Goal: Task Accomplishment & Management: Manage account settings

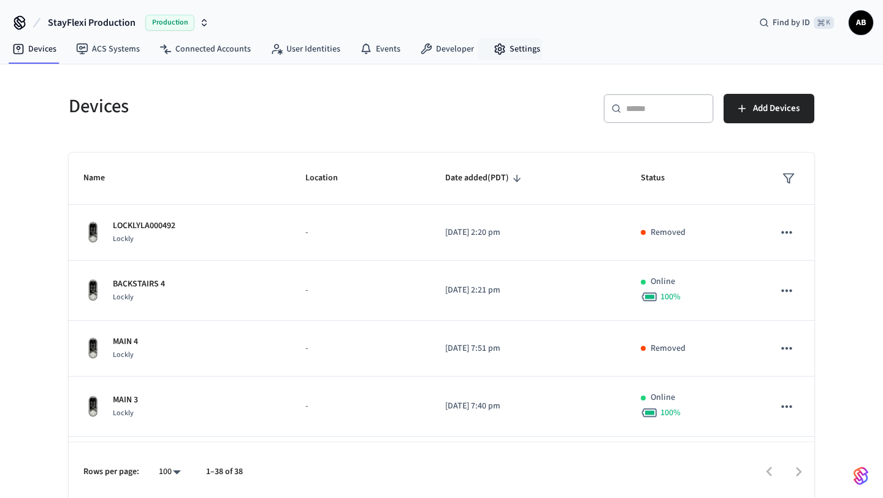
scroll to position [867, 0]
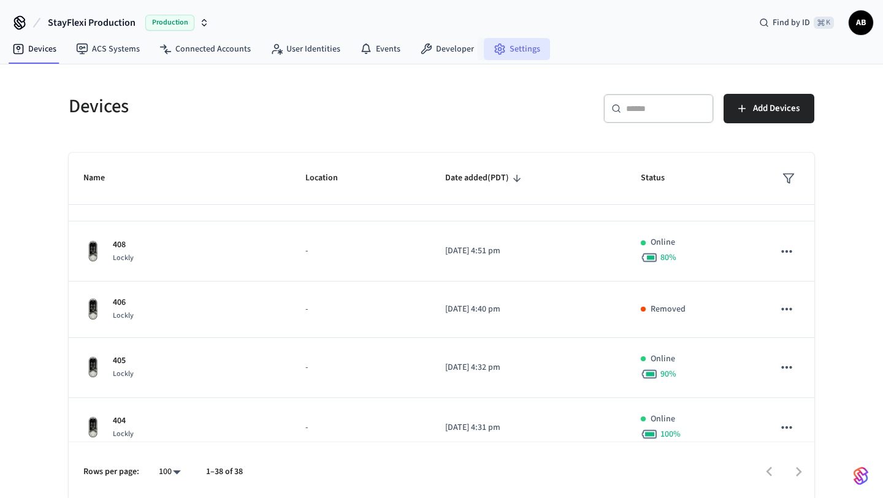
click at [516, 48] on link "Settings" at bounding box center [517, 49] width 66 height 22
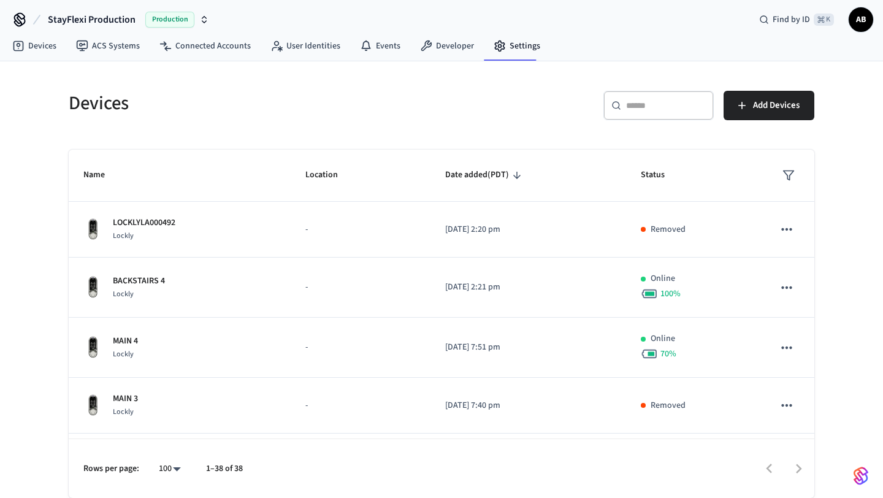
scroll to position [0, 0]
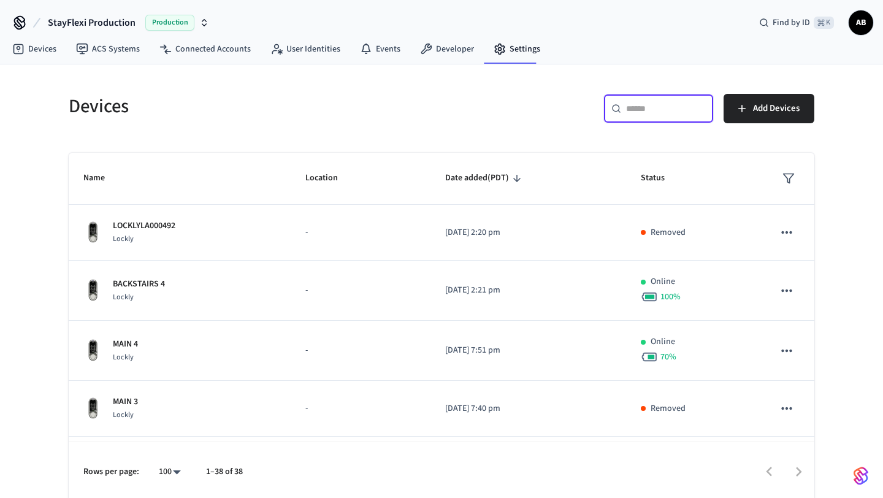
click at [644, 108] on input "text" at bounding box center [666, 108] width 80 height 12
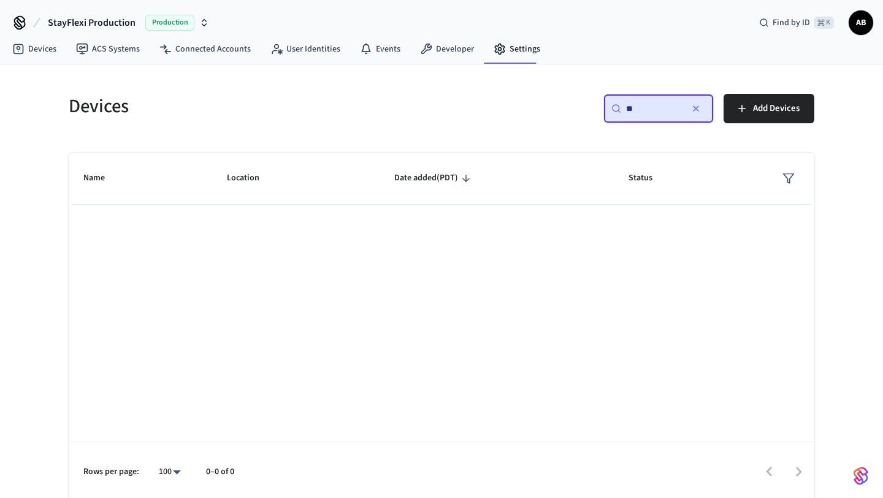
type input "*"
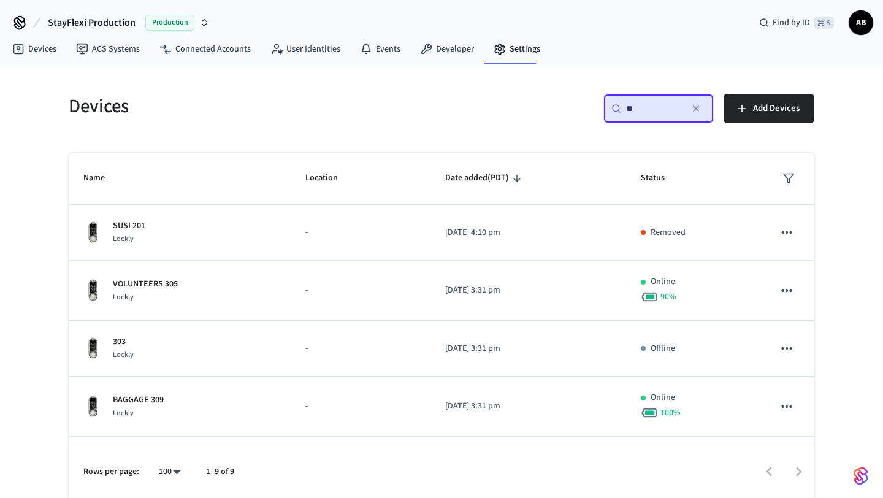
type input "*"
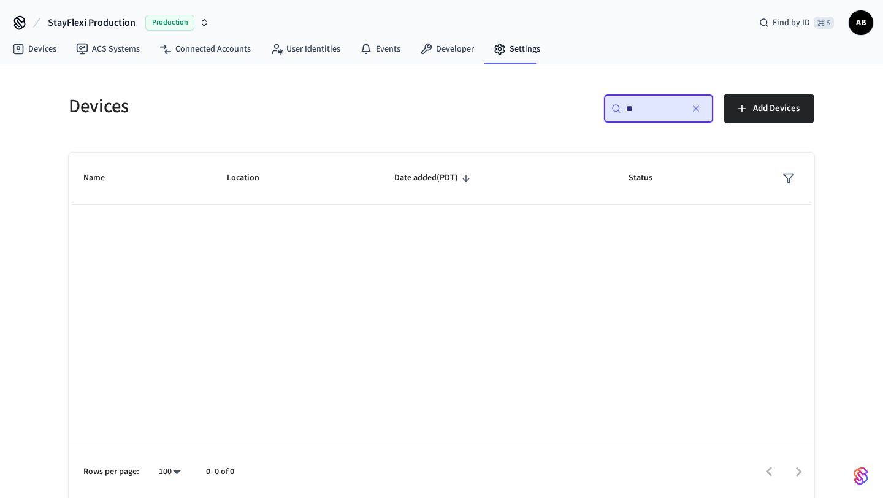
type input "*"
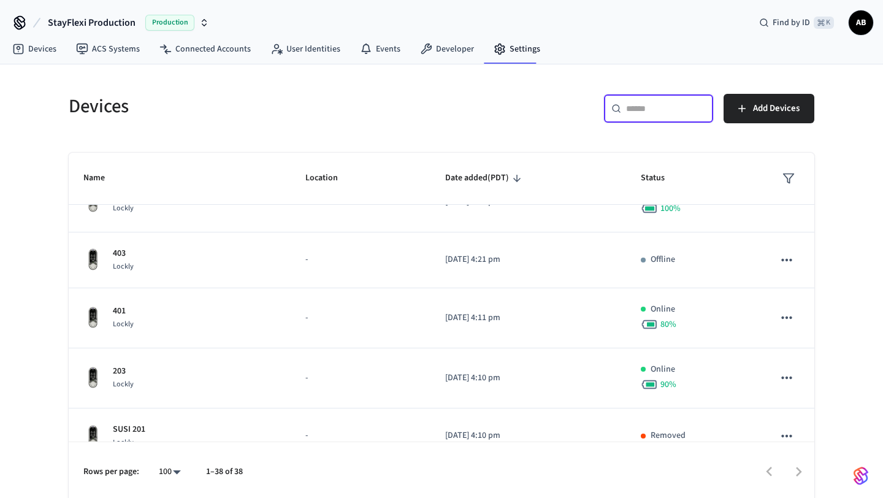
scroll to position [1092, 0]
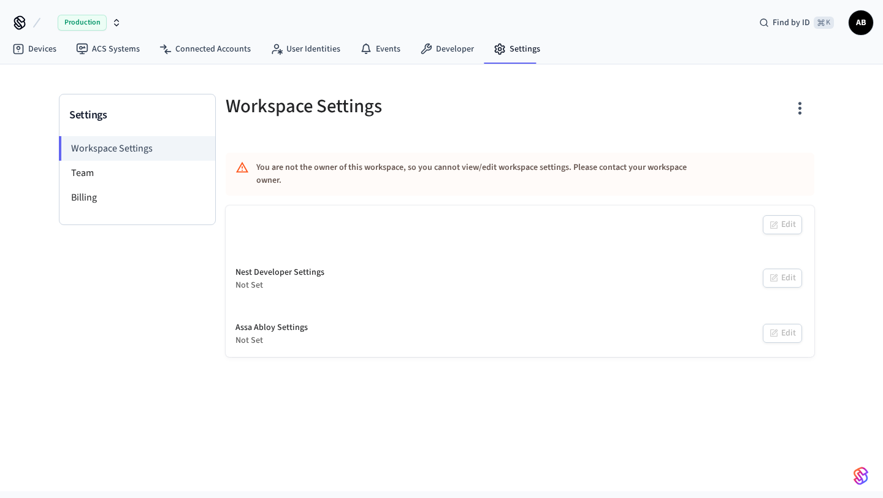
click at [866, 27] on span "AB" at bounding box center [861, 23] width 22 height 22
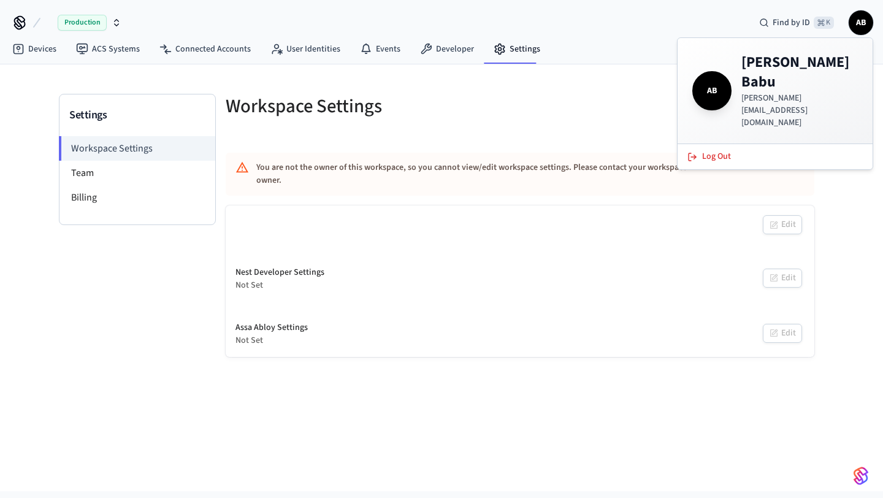
click at [848, 193] on div "Settings Workspace Settings Team Billing Workspace Settings You are not the own…" at bounding box center [441, 277] width 883 height 427
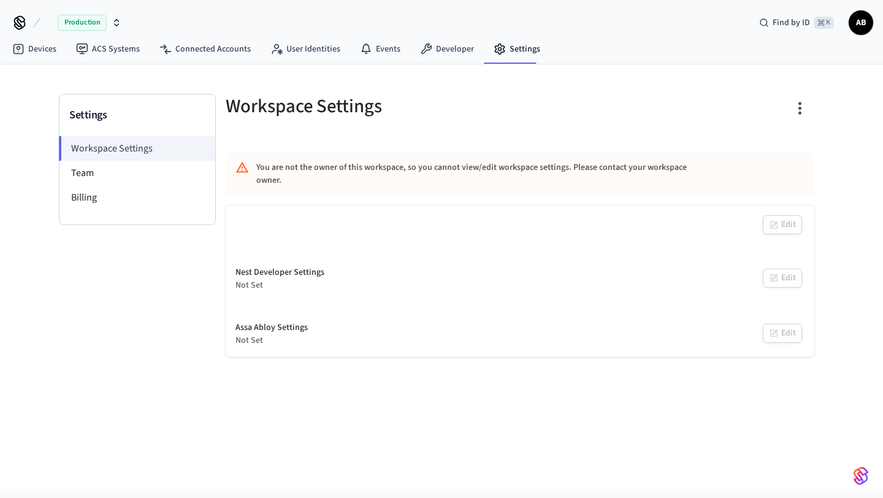
click at [862, 481] on img "button" at bounding box center [860, 476] width 15 height 20
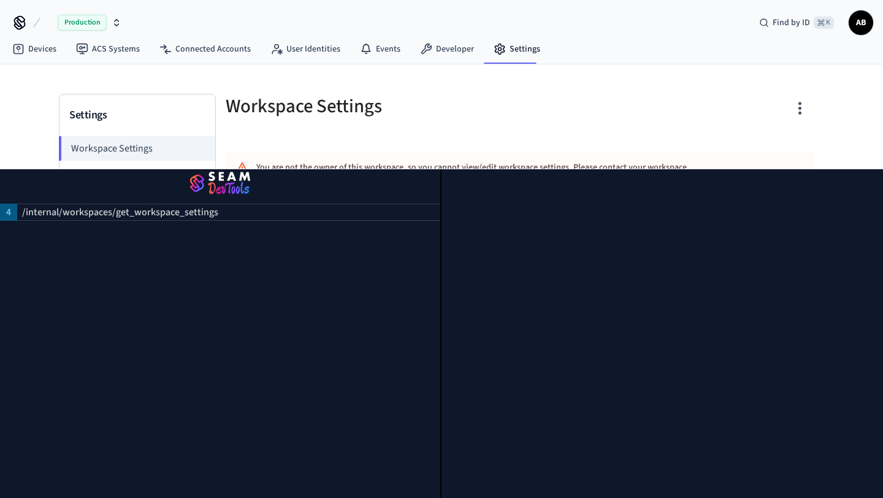
click at [853, 127] on div "Settings Workspace Settings Team Billing Workspace Settings You are not the own…" at bounding box center [441, 277] width 883 height 427
click at [687, 133] on div "Workspace Settings You are not the owner of this workspace, so you cannot view/…" at bounding box center [520, 225] width 608 height 263
click at [763, 217] on div at bounding box center [661, 333] width 441 height 329
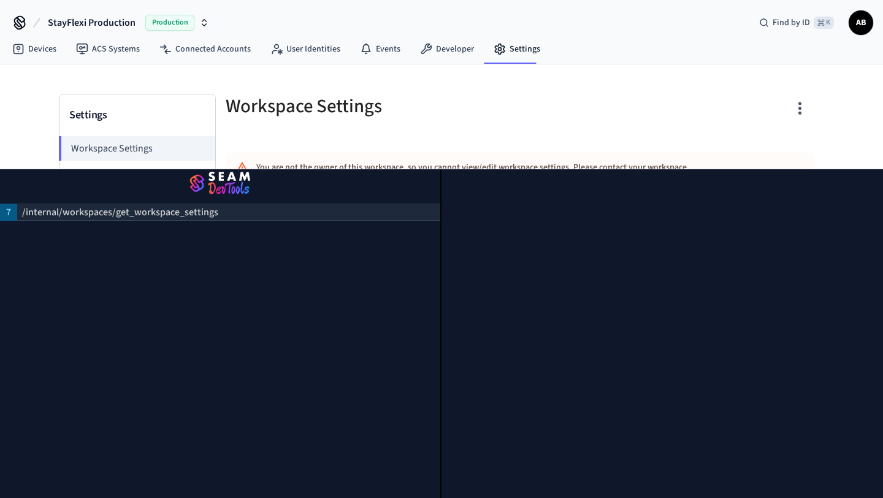
click at [67, 211] on p "/internal/workspaces/get_workspace_settings" at bounding box center [120, 212] width 196 height 15
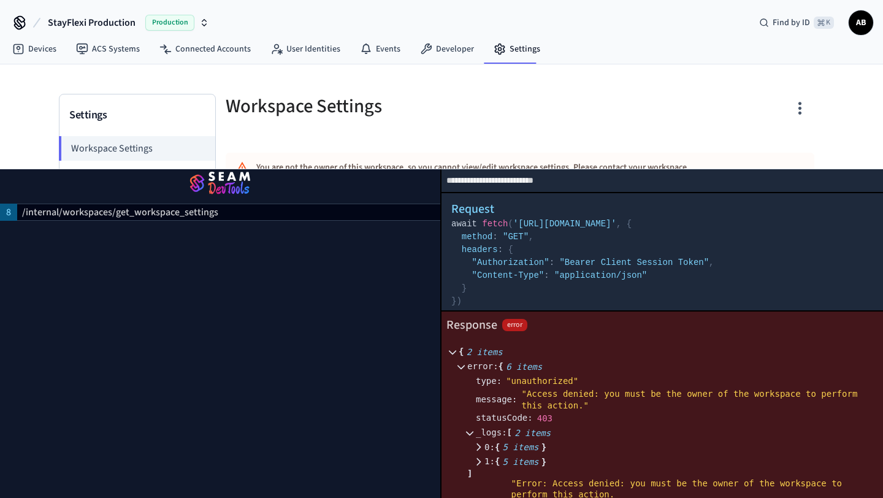
click at [474, 132] on div "Workspace Settings" at bounding box center [362, 106] width 302 height 54
